Goal: Complete application form

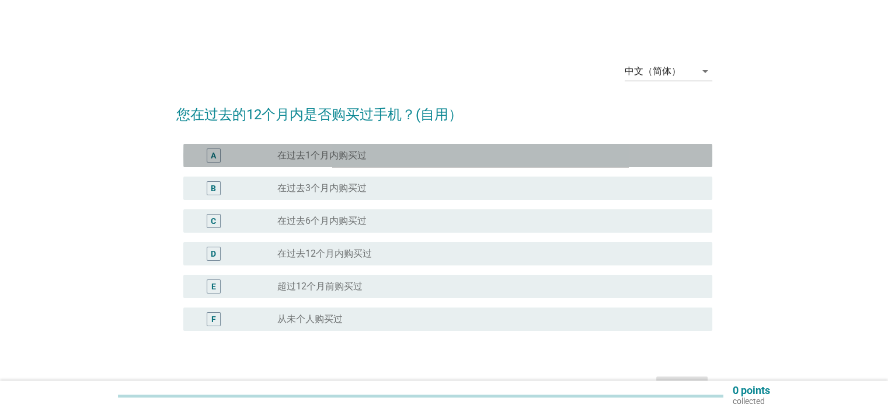
click at [407, 158] on div "radio_button_unchecked 在过去1个月内购买过" at bounding box center [485, 156] width 416 height 12
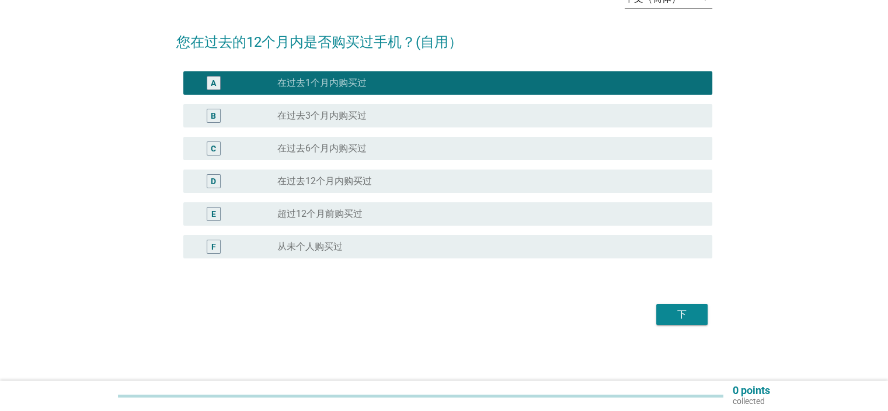
scroll to position [72, 0]
click at [691, 313] on div "下" at bounding box center [682, 314] width 33 height 14
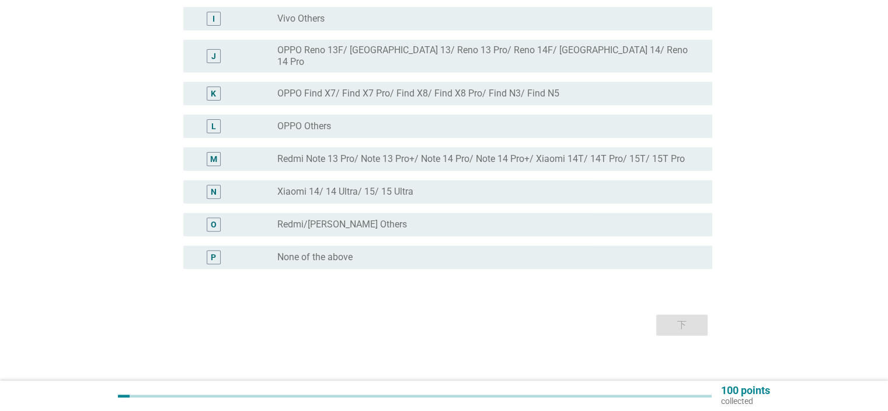
scroll to position [400, 0]
click at [345, 250] on label "None of the above" at bounding box center [314, 256] width 75 height 12
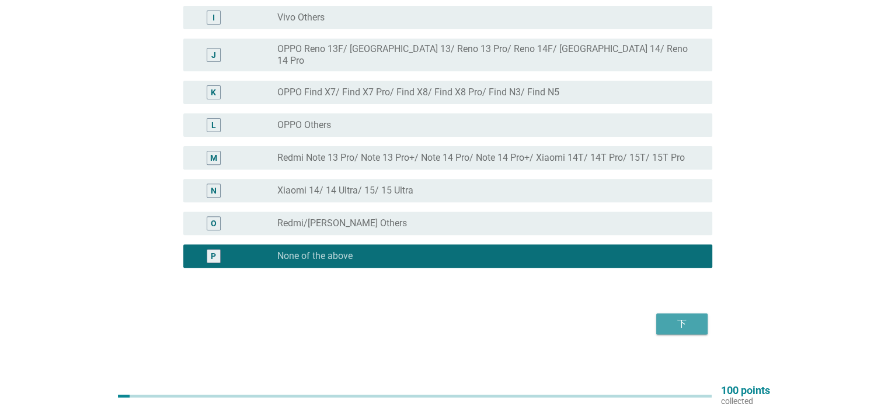
click at [681, 317] on div "下" at bounding box center [682, 324] width 33 height 14
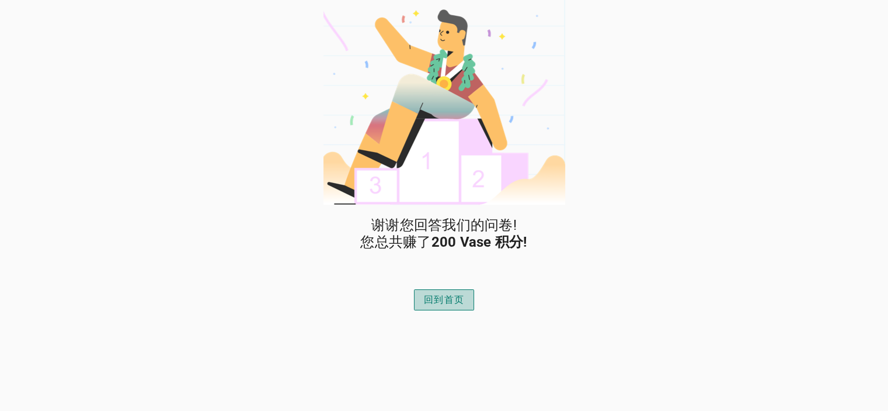
click at [447, 307] on button "回到首页" at bounding box center [444, 299] width 60 height 21
